Goal: Transaction & Acquisition: Book appointment/travel/reservation

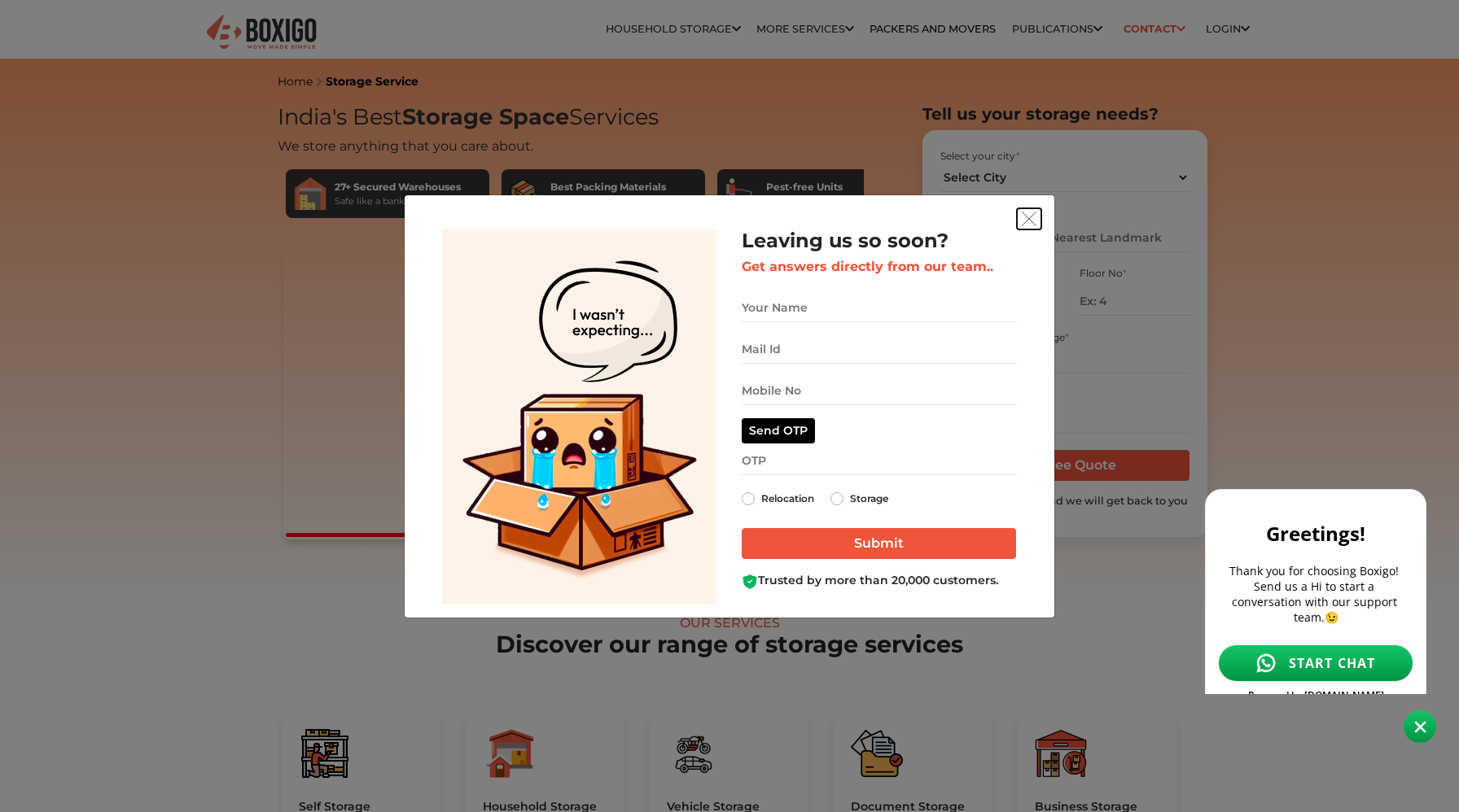
click at [1031, 225] on img "get free quote dialog" at bounding box center [1030, 219] width 15 height 15
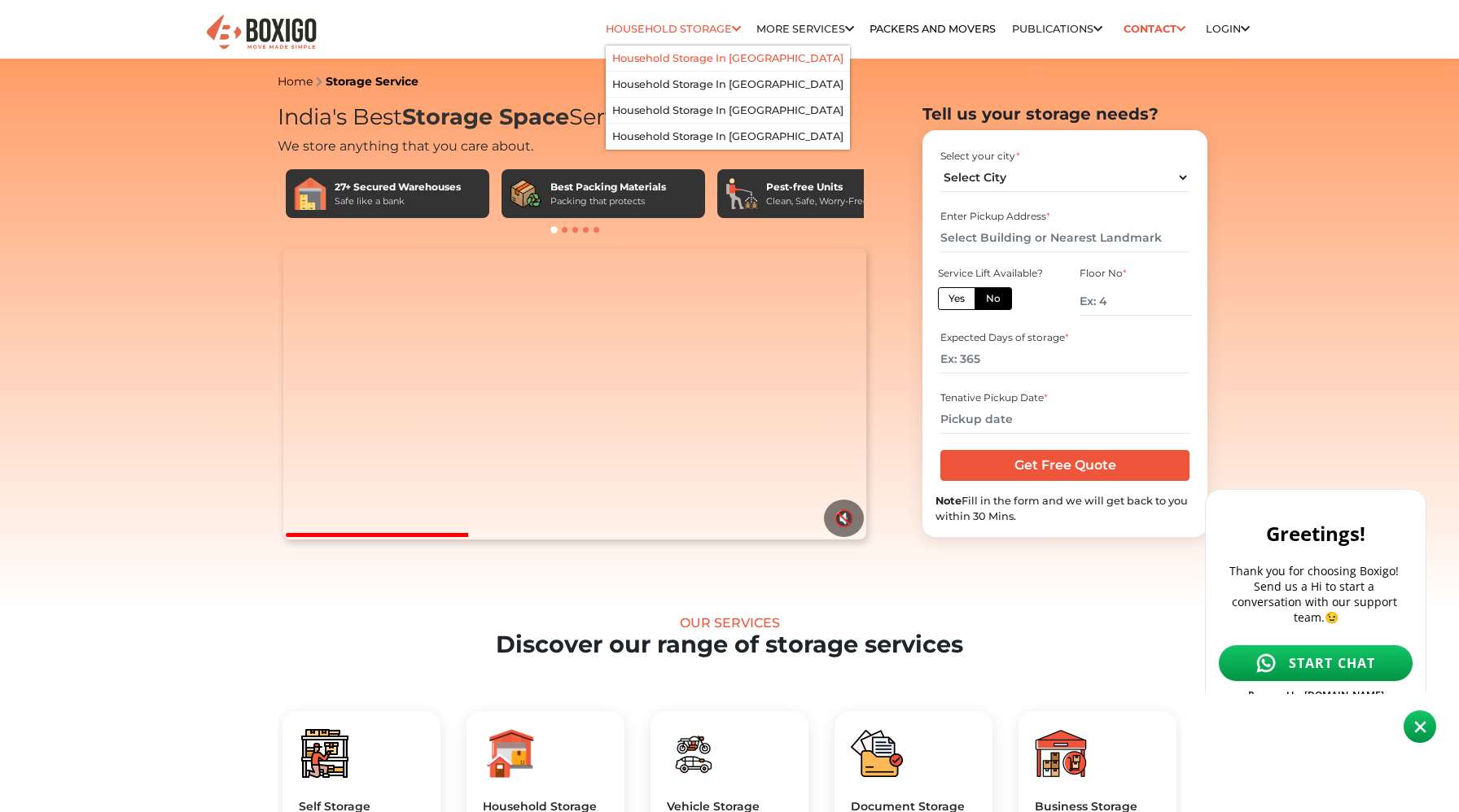
click at [671, 57] on link "Household Storage in [GEOGRAPHIC_DATA]" at bounding box center [728, 58] width 231 height 12
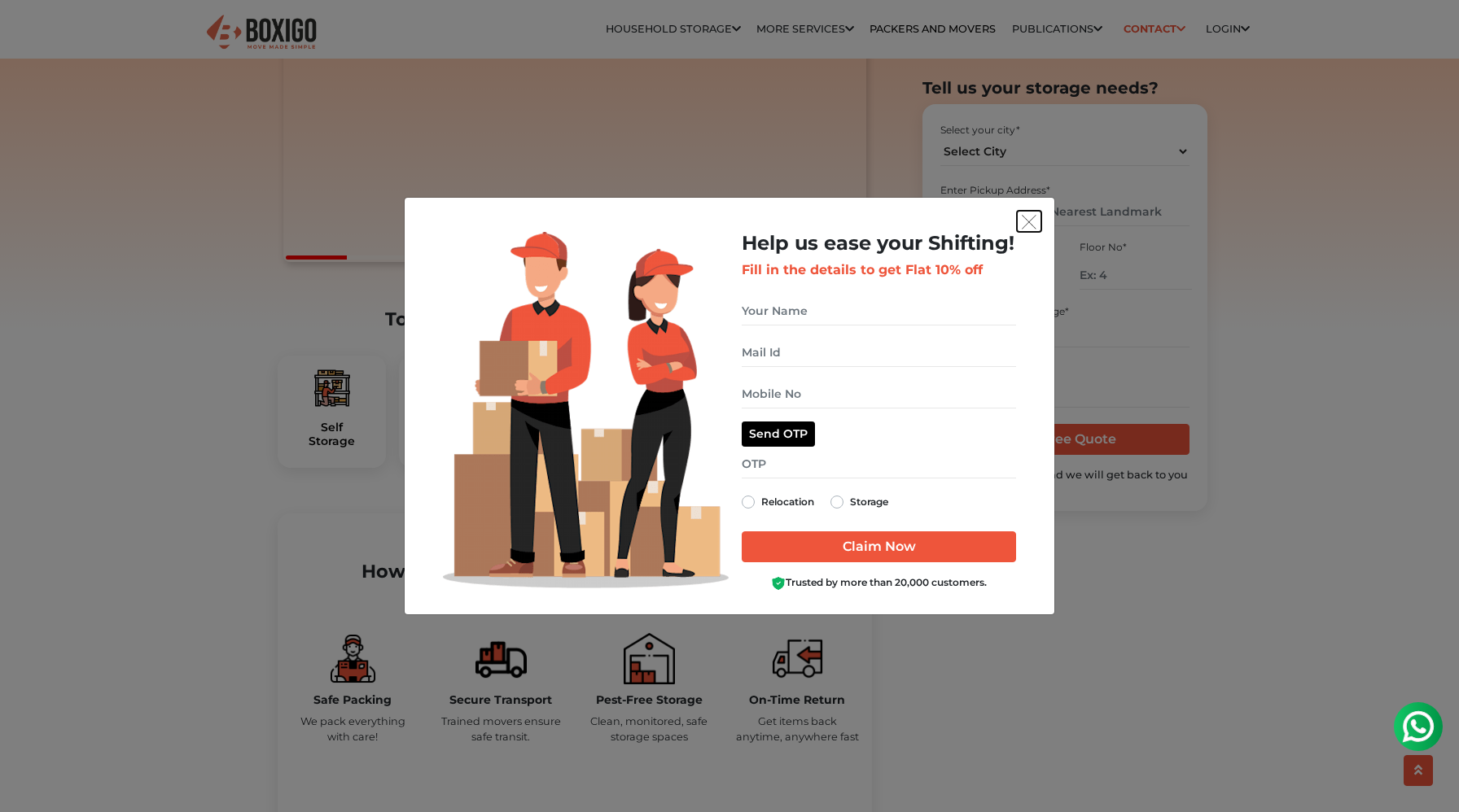
click at [1020, 214] on button "get free quote dialog" at bounding box center [1029, 220] width 24 height 21
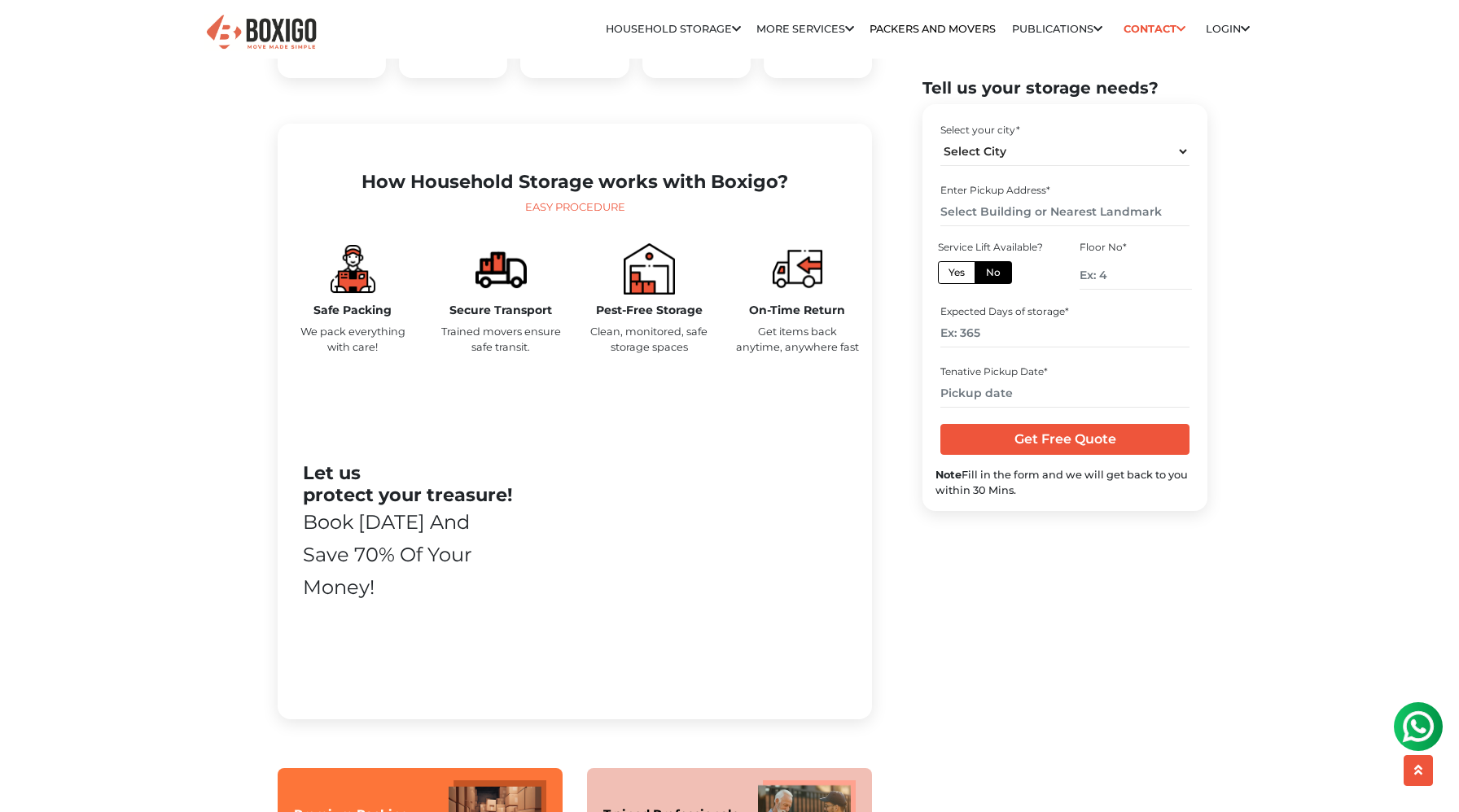
scroll to position [668, 0]
click at [595, 354] on p "Clean, monitored, safe storage spaces" at bounding box center [648, 338] width 124 height 31
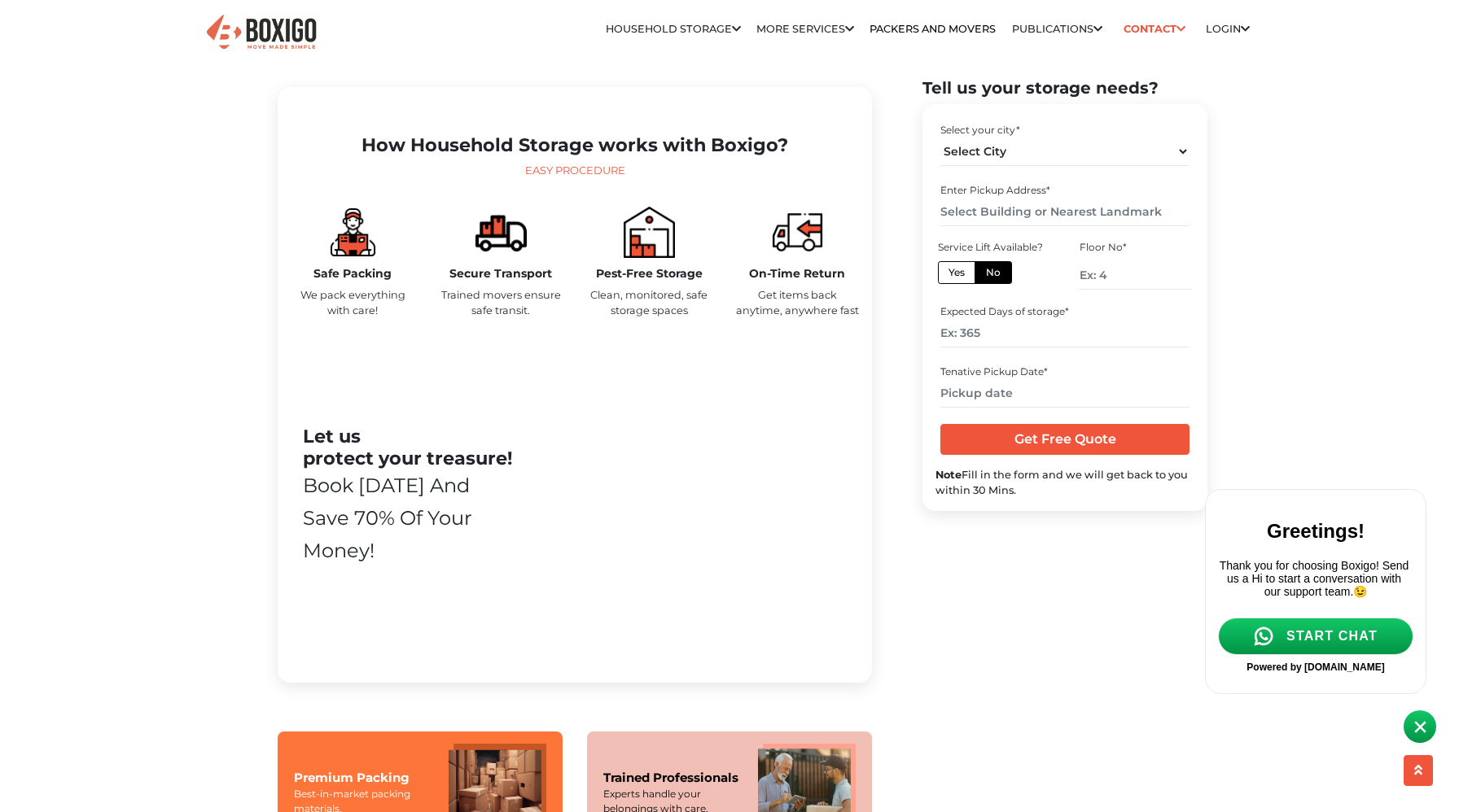
scroll to position [15, 0]
